Goal: Task Accomplishment & Management: Use online tool/utility

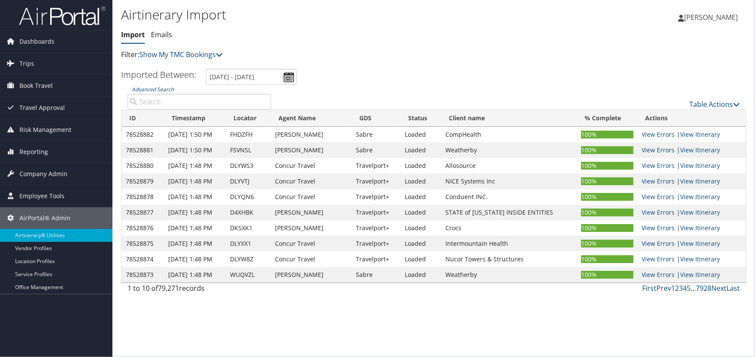
click at [256, 131] on td "FHDZFH" at bounding box center [248, 135] width 45 height 16
click at [250, 131] on td "FHDZFH" at bounding box center [248, 135] width 45 height 16
copy td "FHDZFH"
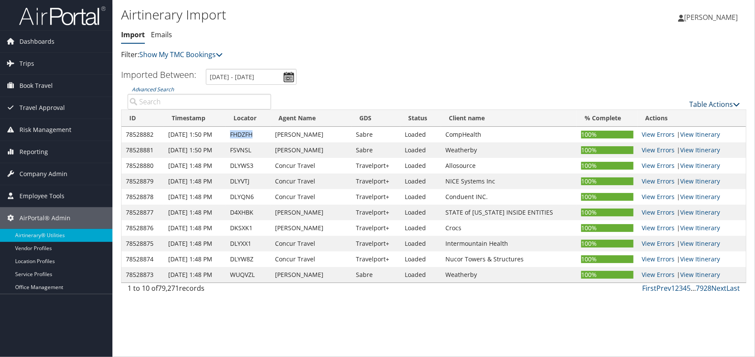
click at [715, 106] on link "Table Actions" at bounding box center [714, 104] width 51 height 10
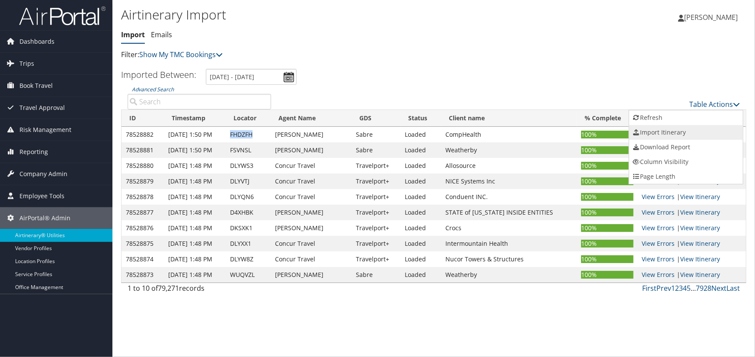
click at [674, 130] on link "Import Itinerary" at bounding box center [686, 132] width 114 height 15
select select "1P"
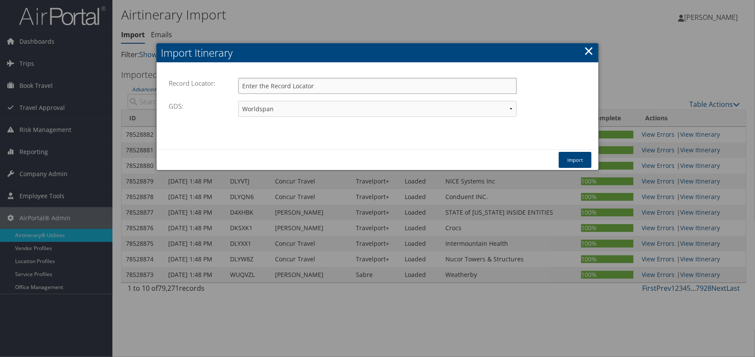
click at [308, 90] on input "Record Locator:" at bounding box center [377, 86] width 279 height 16
paste input "FHDZFH"
type input "FHDZFH"
drag, startPoint x: 308, startPoint y: 105, endPoint x: 305, endPoint y: 112, distance: 8.4
click at [308, 105] on select "Travelport+ Worldspan Apollo Sabre Amadeus" at bounding box center [377, 109] width 279 height 16
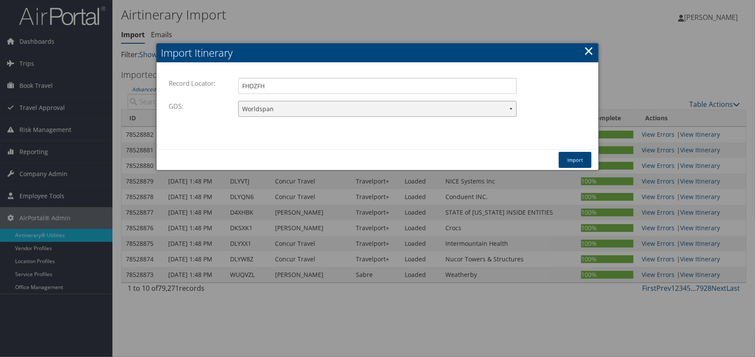
select select "1W"
click at [238, 101] on select "Travelport+ Worldspan Apollo Sabre Amadeus" at bounding box center [377, 109] width 279 height 16
click at [570, 158] on button "Import" at bounding box center [575, 160] width 33 height 16
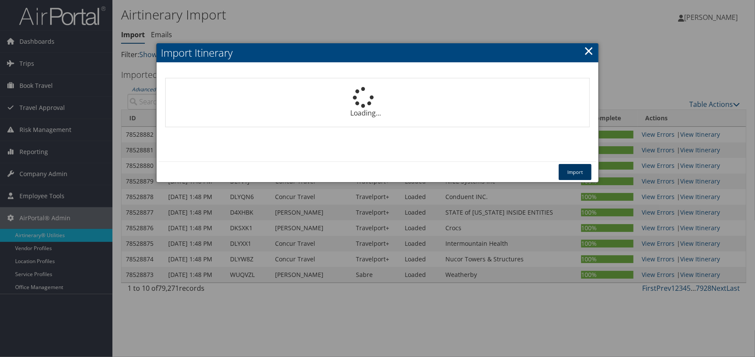
select select "1P"
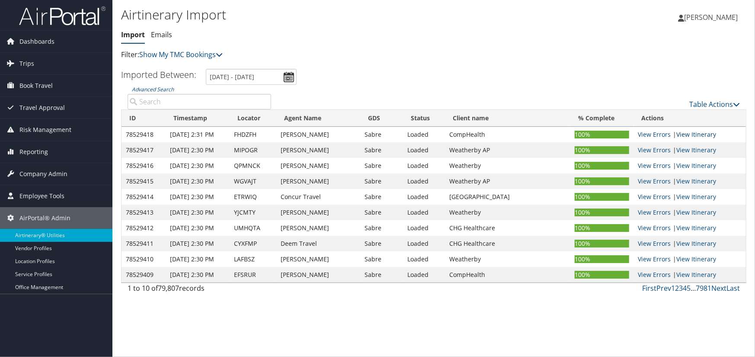
click at [691, 131] on link "View Itinerary" at bounding box center [696, 134] width 40 height 8
click at [705, 103] on link "Table Actions" at bounding box center [714, 104] width 51 height 10
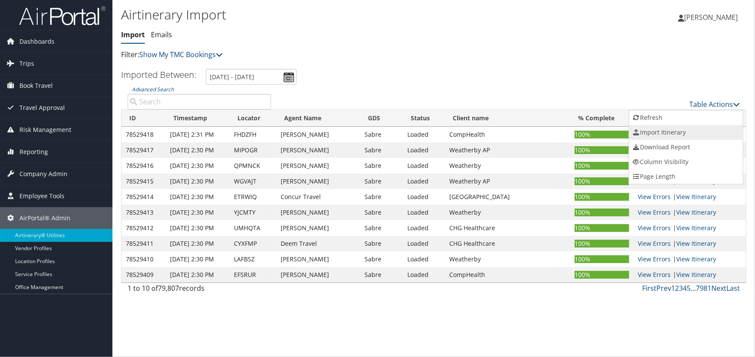
click at [664, 133] on link "Import Itinerary" at bounding box center [686, 132] width 114 height 15
select select "1P"
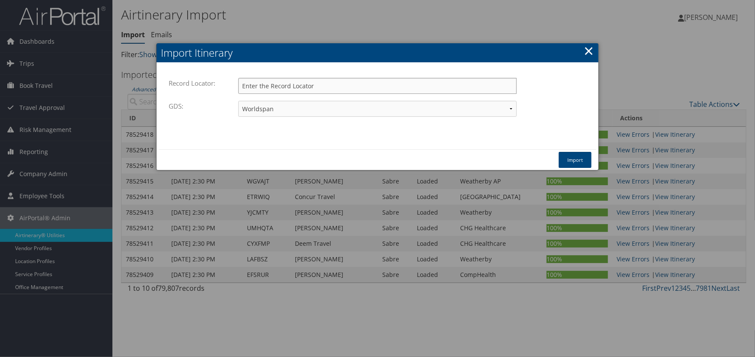
click at [433, 83] on input "Record Locator:" at bounding box center [377, 86] width 279 height 16
type input "FHDZFH"
click at [290, 109] on select "Travelport+ Worldspan Apollo Sabre Amadeus" at bounding box center [377, 109] width 279 height 16
select select "1W"
click at [238, 101] on select "Travelport+ Worldspan Apollo Sabre Amadeus" at bounding box center [377, 109] width 279 height 16
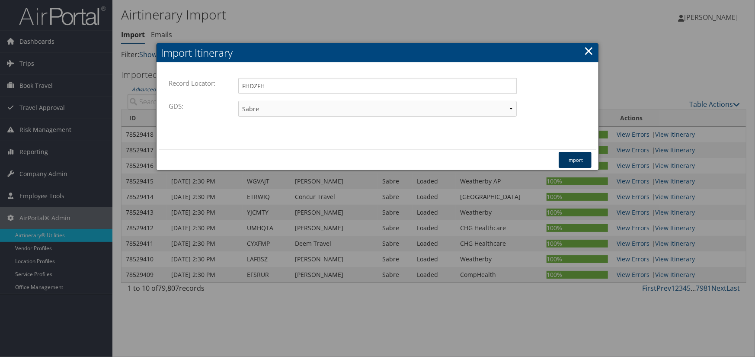
click at [575, 158] on button "Import" at bounding box center [575, 160] width 33 height 16
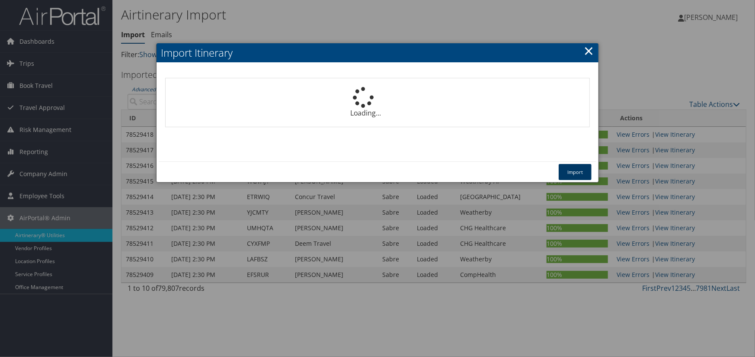
select select "1P"
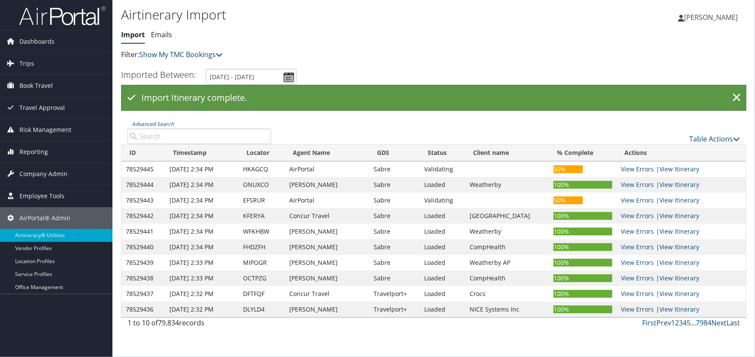
click at [673, 245] on link "View Itinerary" at bounding box center [680, 247] width 40 height 8
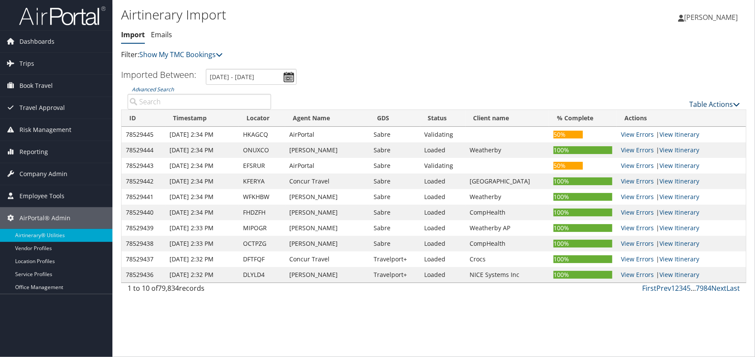
click at [694, 102] on link "Table Actions" at bounding box center [714, 104] width 51 height 10
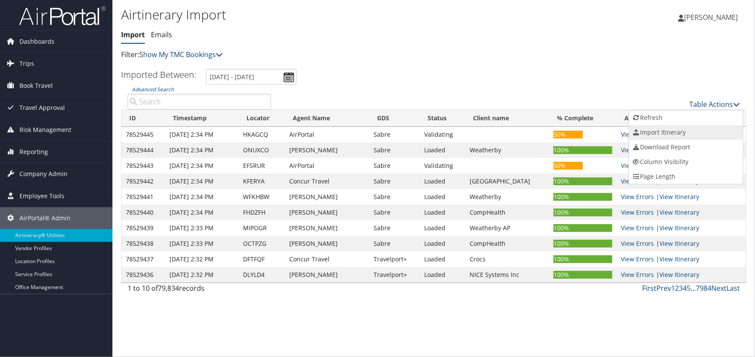
click at [654, 133] on link "Import Itinerary" at bounding box center [686, 132] width 114 height 15
select select "1P"
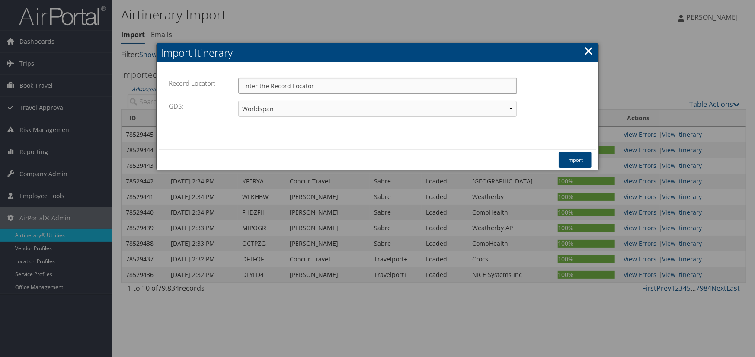
click at [322, 85] on input "Record Locator:" at bounding box center [377, 86] width 279 height 16
type input "FHDZFH"
click at [282, 107] on select "Travelport+ Worldspan Apollo Sabre Amadeus" at bounding box center [377, 109] width 279 height 16
select select "1W"
click at [238, 101] on select "Travelport+ Worldspan Apollo Sabre Amadeus" at bounding box center [377, 109] width 279 height 16
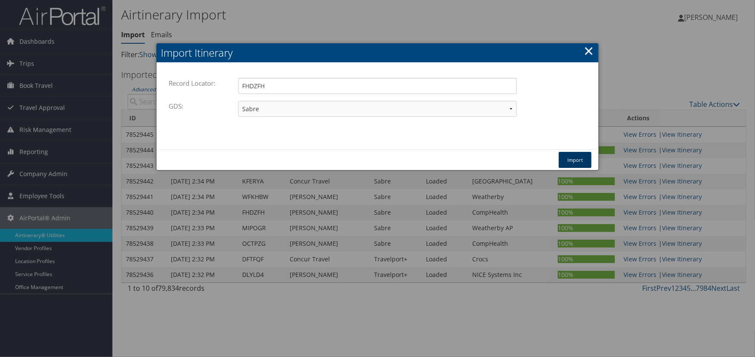
click at [576, 159] on button "Import" at bounding box center [575, 160] width 33 height 16
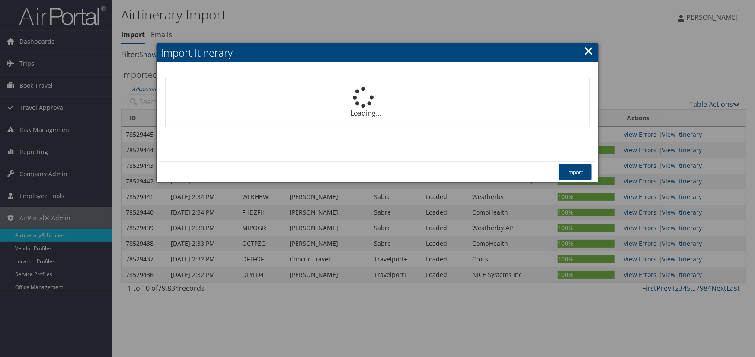
select select "1P"
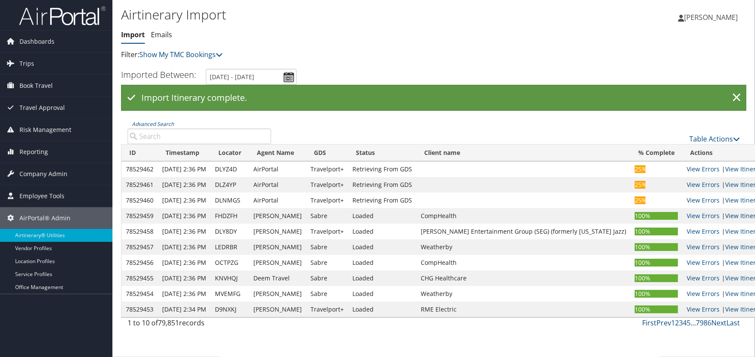
click at [725, 212] on link "View Itinerary" at bounding box center [745, 216] width 40 height 8
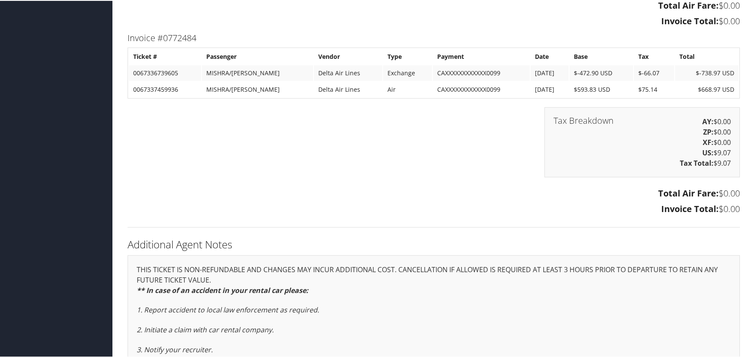
scroll to position [1514, 0]
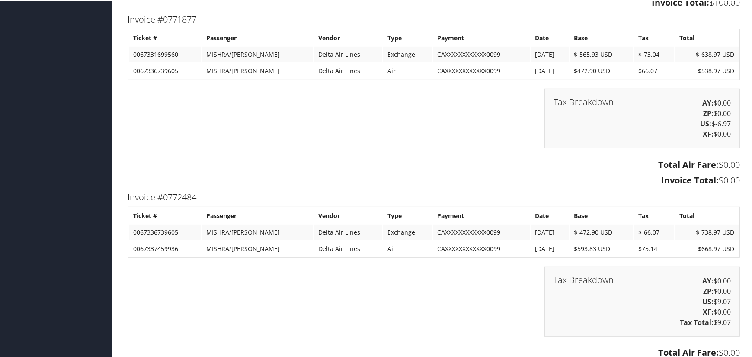
scroll to position [1384, 0]
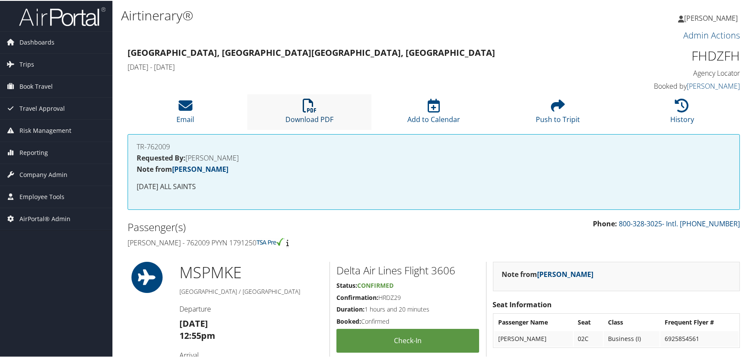
click at [305, 99] on icon at bounding box center [310, 105] width 14 height 14
